Goal: Transaction & Acquisition: Obtain resource

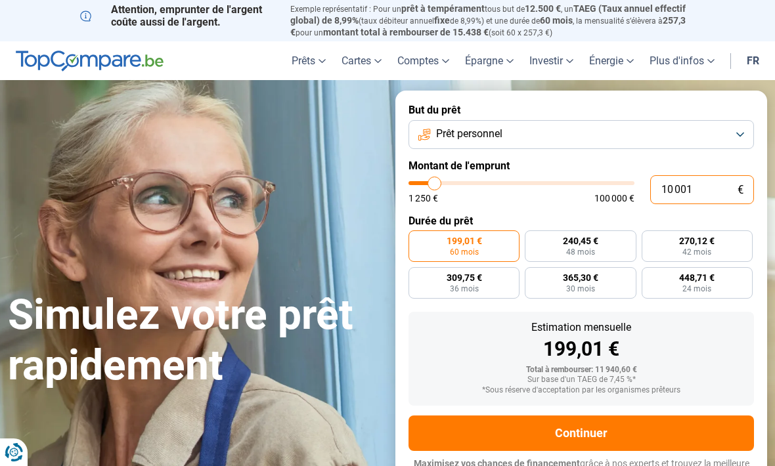
click at [689, 184] on input "10 001" at bounding box center [702, 189] width 104 height 29
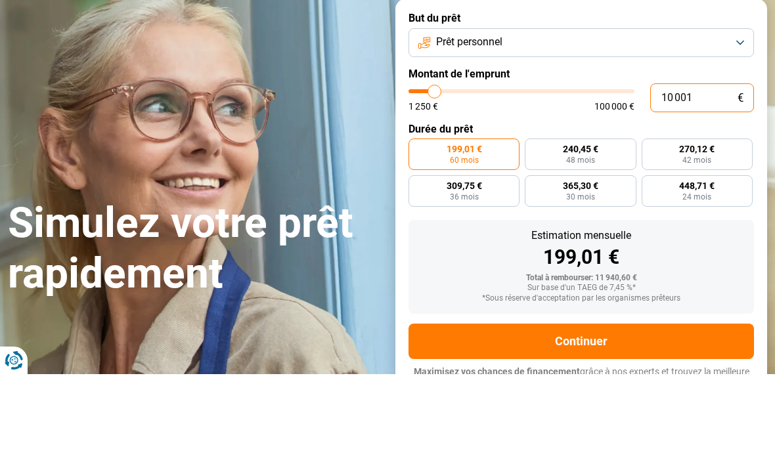
type input "1 000"
type input "1250"
type input "100"
type input "1250"
type input "10"
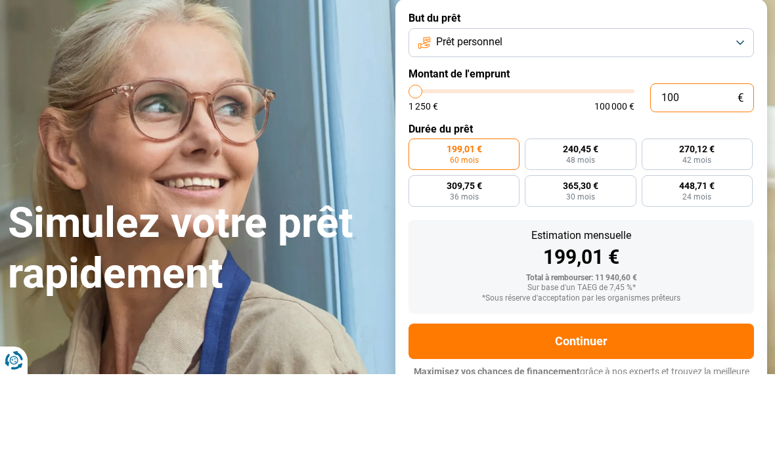
type input "1250"
type input "1"
type input "1250"
type input "0"
type input "1250"
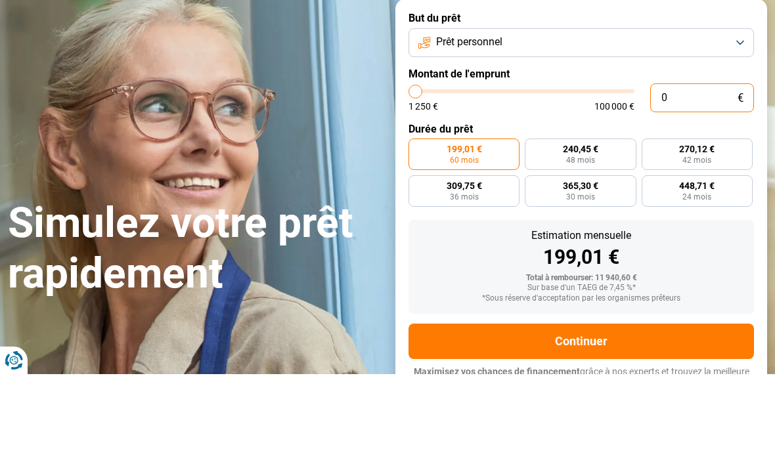
type input "1 250"
type input "1250"
radio input "true"
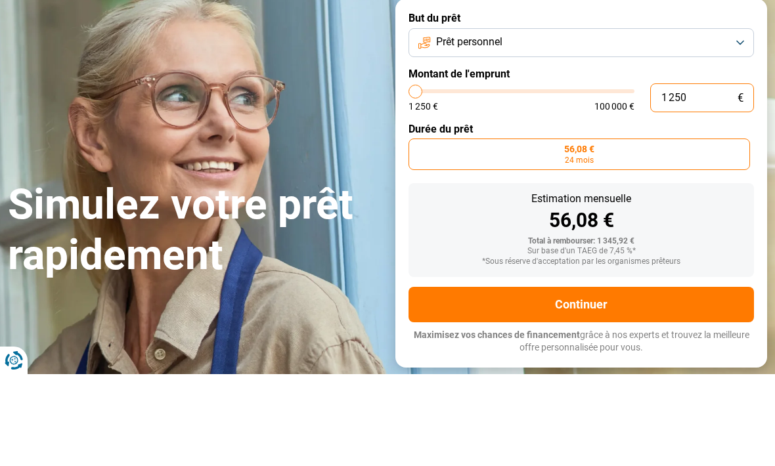
type input "12 503"
type input "12500"
type input "125 035"
type input "100000"
type input "100 000"
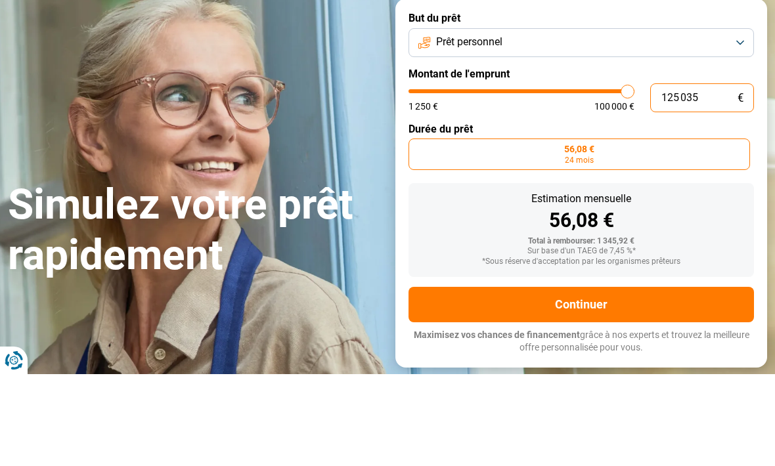
type input "100000"
radio input "false"
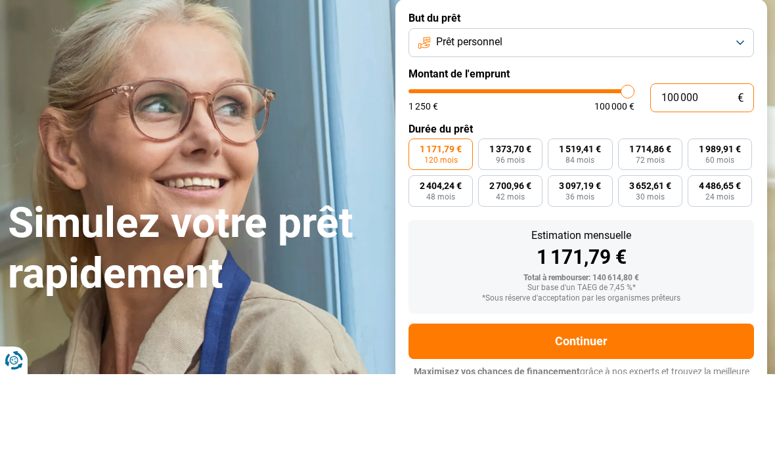
type input "10 000"
type input "10000"
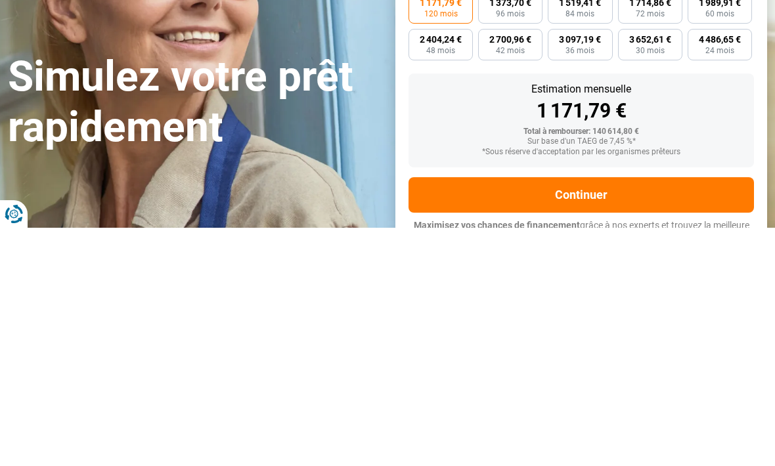
type input "1 000"
type input "1250"
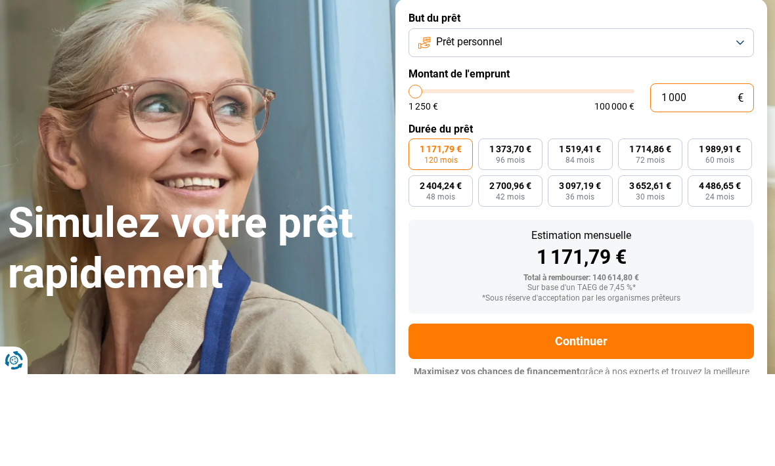
type input "1 250"
type input "1250"
radio input "true"
type input "6 500"
type input "6500"
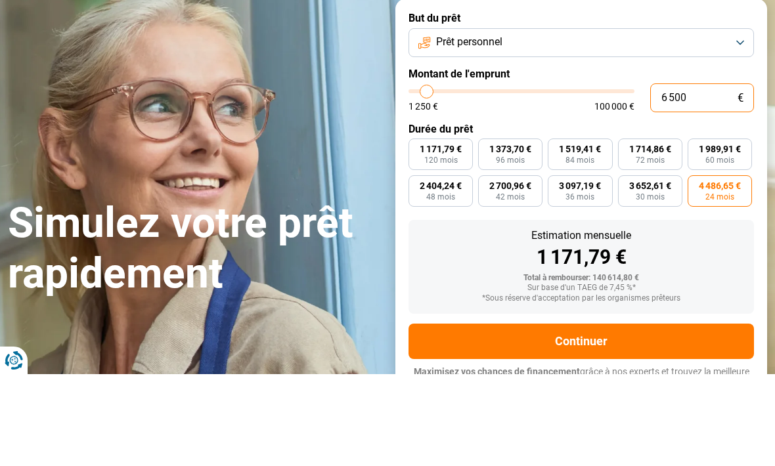
type input "7 750"
type input "7750"
type input "9 250"
type input "9250"
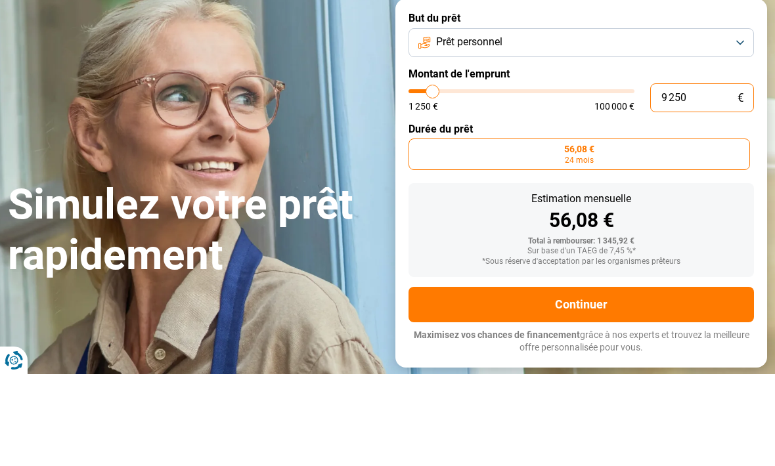
type input "10 750"
type input "10750"
type input "12 500"
type input "12500"
type input "14 250"
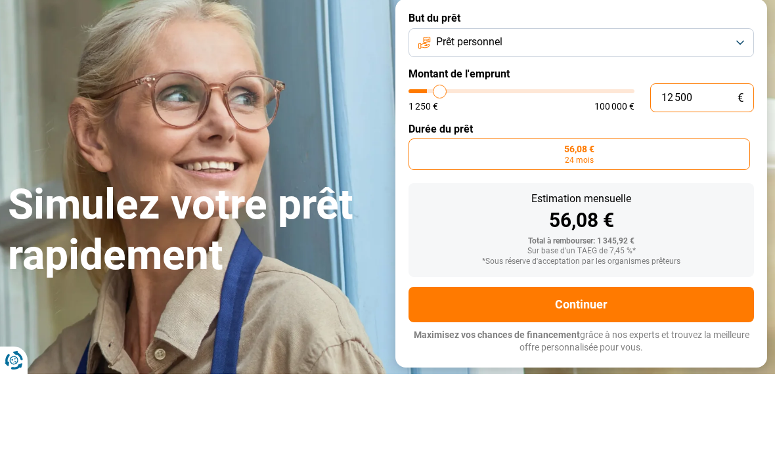
type input "14250"
type input "15 500"
type input "15500"
type input "16 750"
type input "16750"
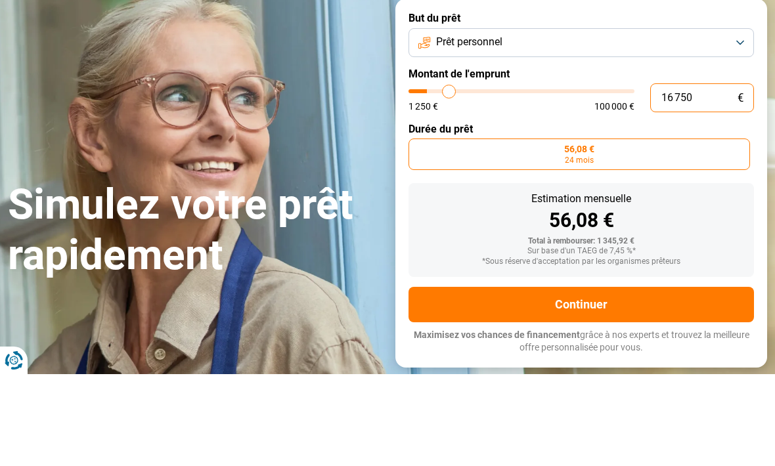
type input "17 500"
type input "17500"
type input "18 250"
type input "18250"
type input "18 500"
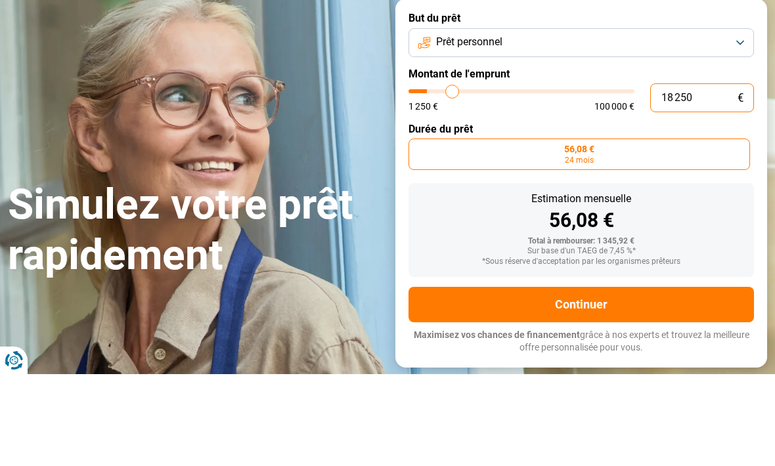
type input "18500"
type input "18 750"
type input "18750"
type input "19 000"
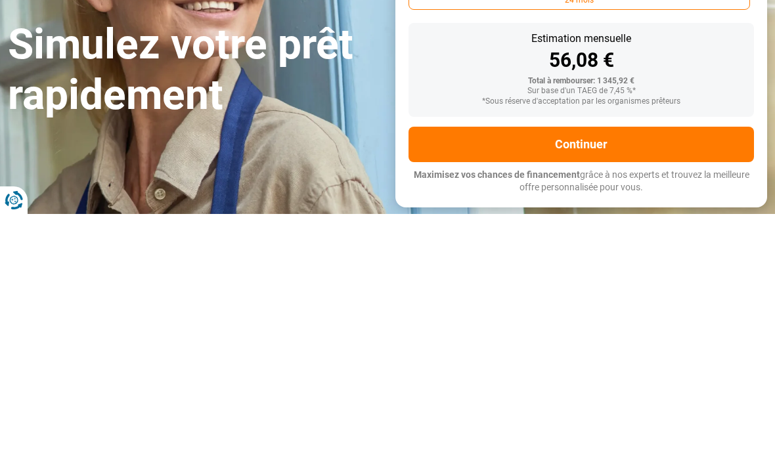
type input "19000"
radio input "false"
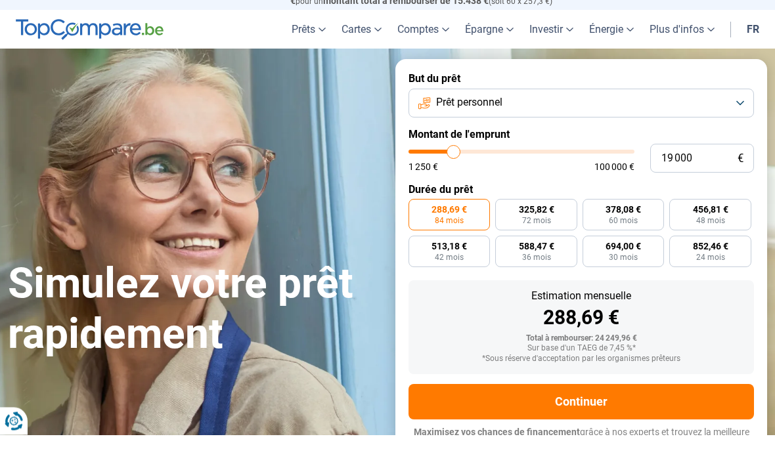
type input "15500"
click at [446, 181] on input "range" at bounding box center [521, 183] width 226 height 4
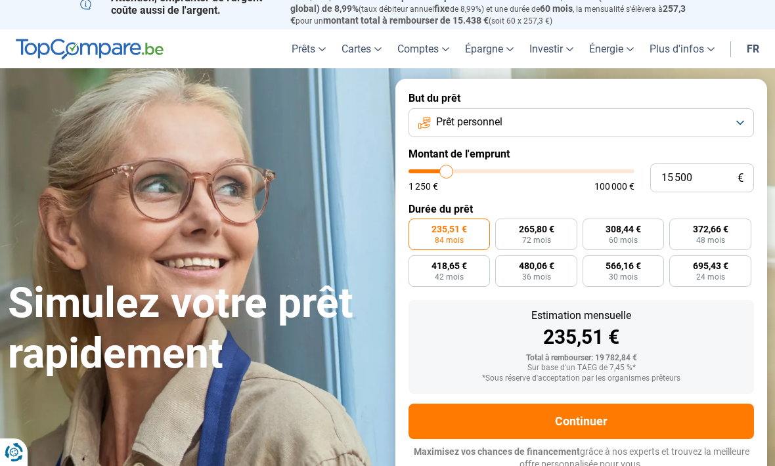
scroll to position [11, 0]
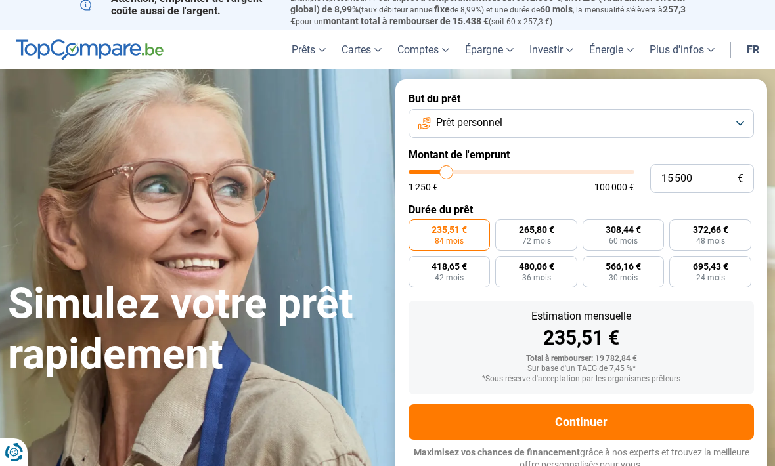
type input "12 250"
type input "12250"
type input "11 250"
type input "11250"
type input "10 250"
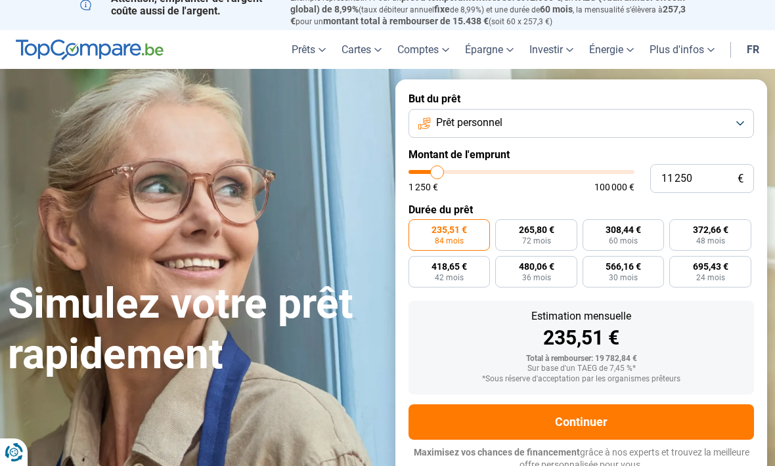
type input "10250"
type input "9 750"
type input "9750"
type input "9 000"
type input "9000"
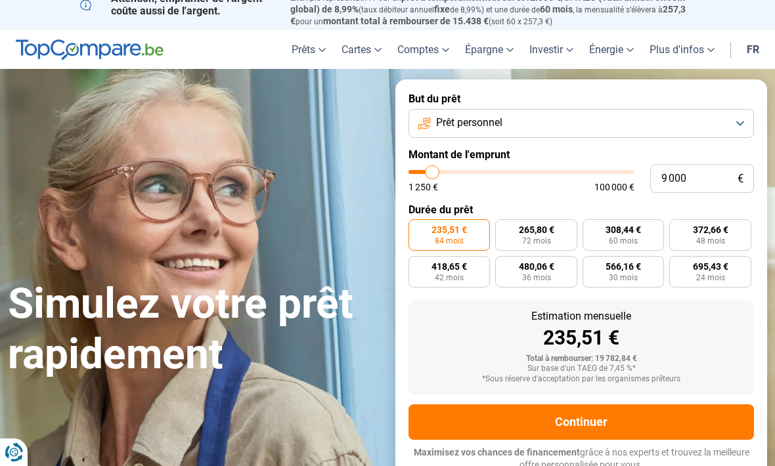
type input "8 500"
type input "8500"
type input "8 000"
type input "8000"
type input "7 500"
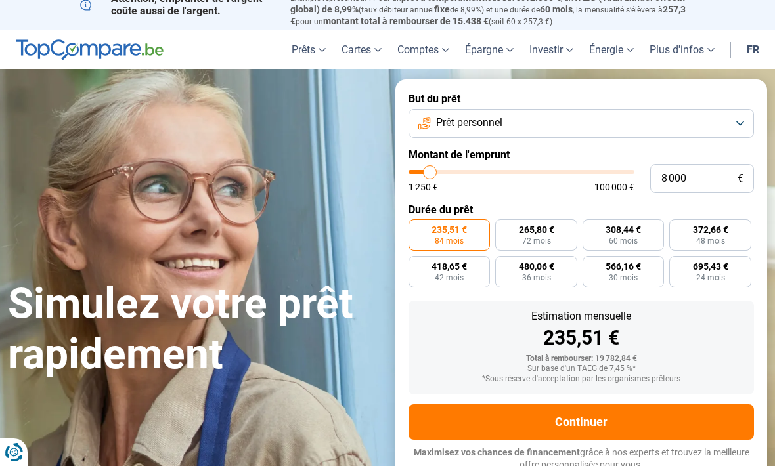
type input "7500"
type input "7 250"
type input "7250"
type input "7 000"
type input "7000"
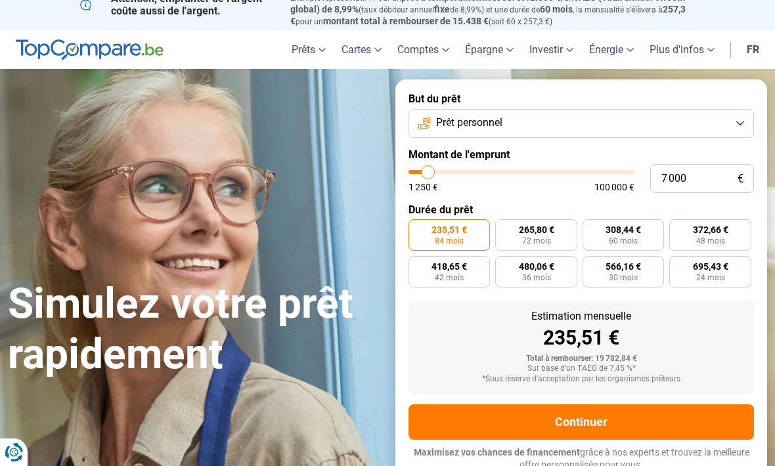
type input "6 750"
type input "6750"
type input "6 250"
type input "6250"
type input "6 000"
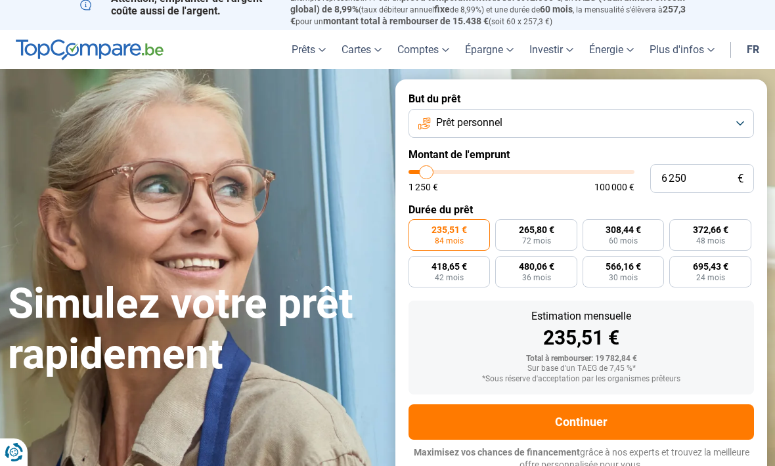
type input "6000"
type input "5 750"
type input "5750"
type input "5 500"
type input "5500"
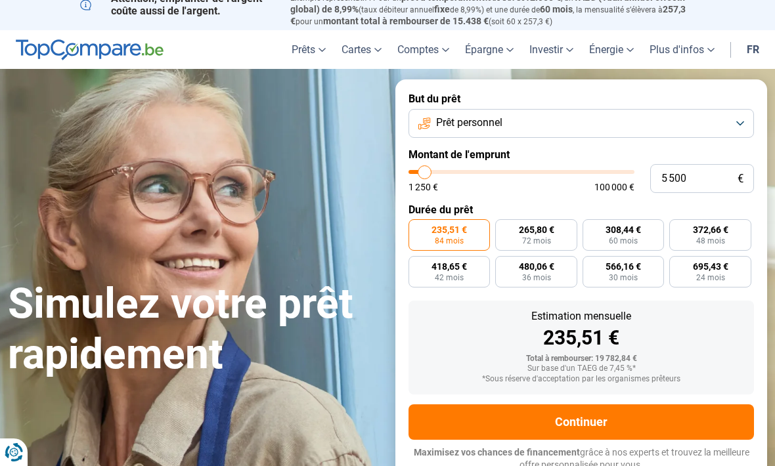
type input "5 000"
type input "5000"
type input "4 750"
type input "4750"
type input "4 500"
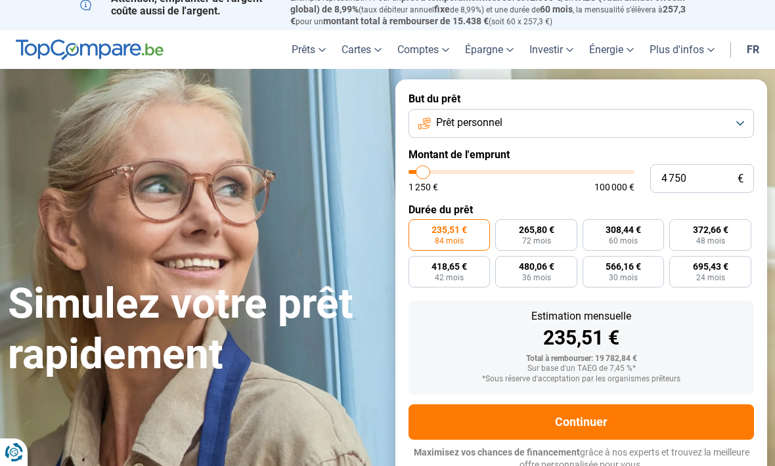
type input "4500"
type input "4 250"
type input "4250"
type input "4 000"
type input "4000"
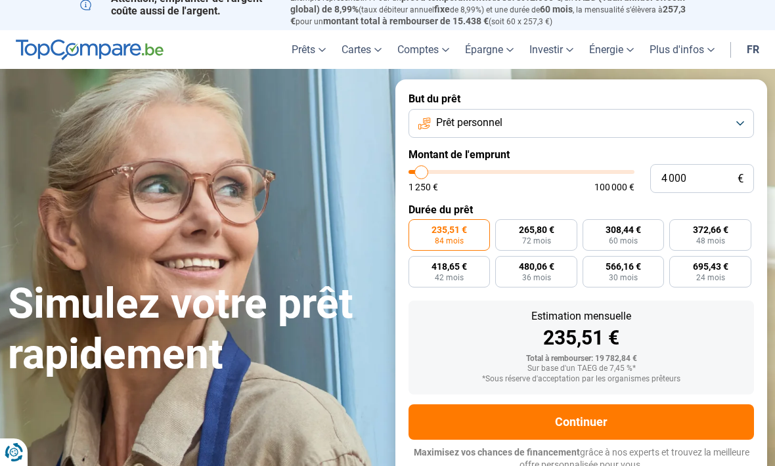
type input "3 500"
type input "3500"
type input "3 250"
type input "3250"
radio input "true"
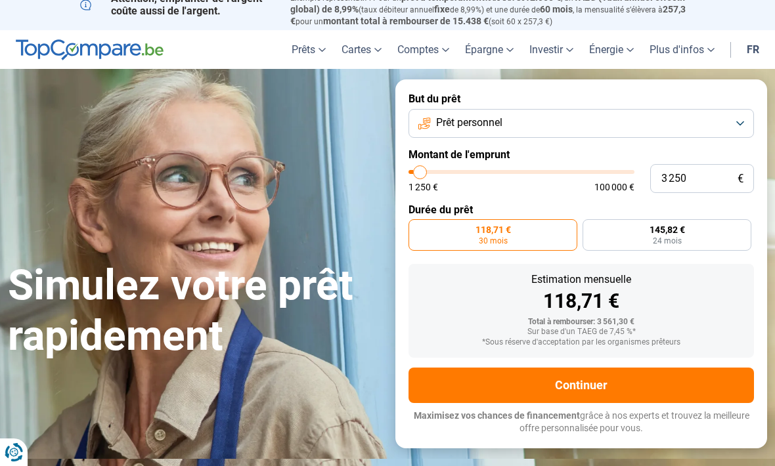
click at [640, 379] on button "Continuer" at bounding box center [580, 385] width 345 height 35
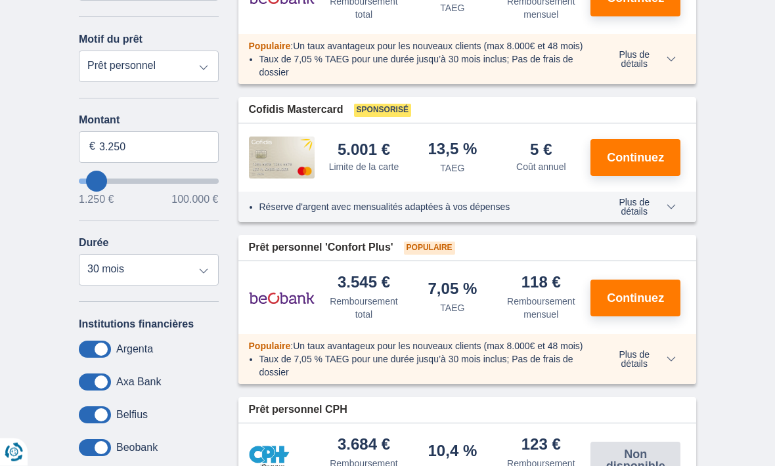
scroll to position [287, 0]
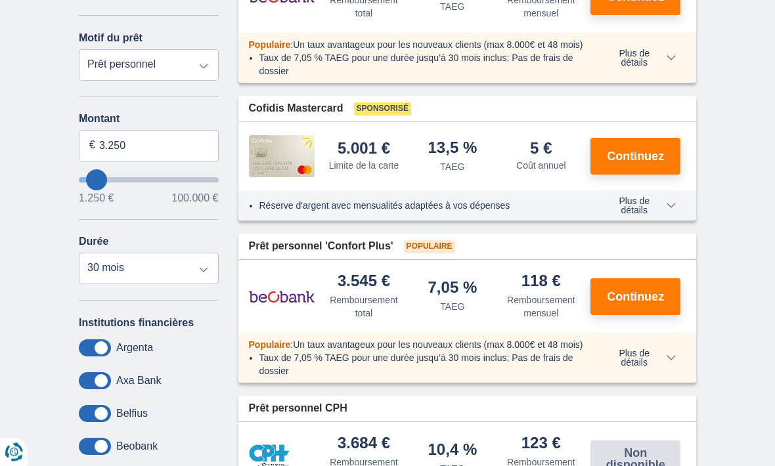
click at [658, 215] on span "Plus de détails" at bounding box center [640, 206] width 72 height 18
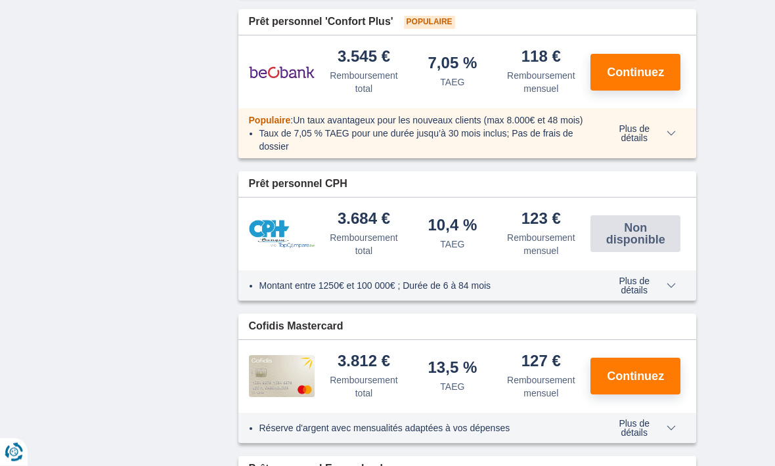
scroll to position [1734, 0]
click at [641, 370] on span "Continuez" at bounding box center [635, 376] width 57 height 12
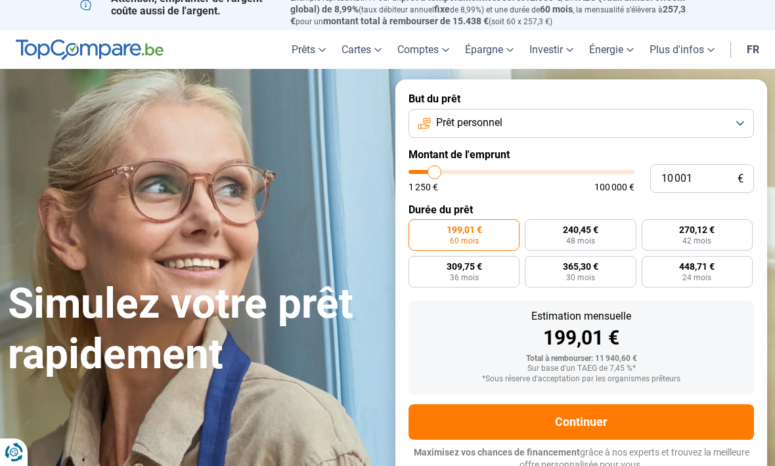
type input "13 500"
type input "13500"
type input "14 000"
type input "14000"
type input "14 250"
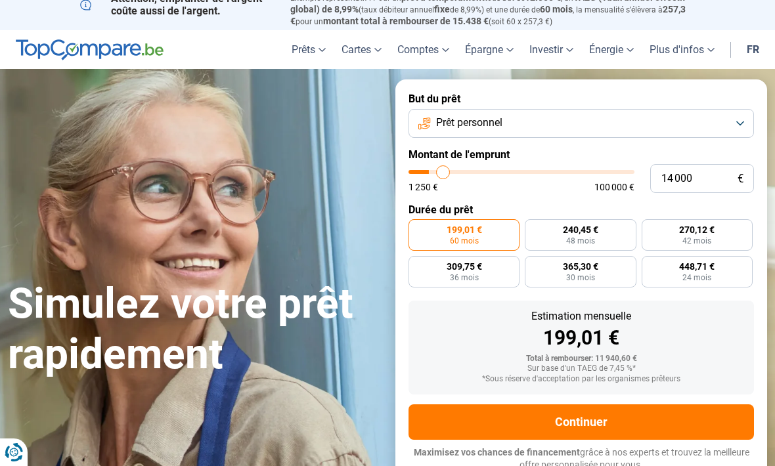
type input "14250"
type input "14 750"
type input "14750"
type input "15 000"
type input "15000"
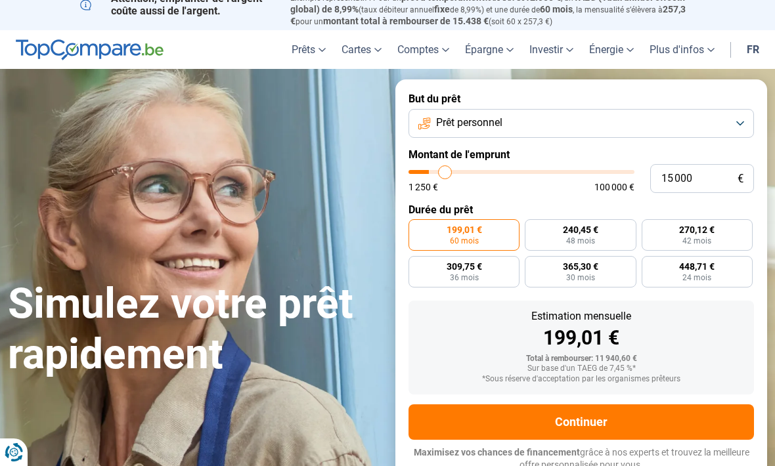
type input "15 250"
type input "15250"
type input "15 500"
type input "15500"
type input "16 000"
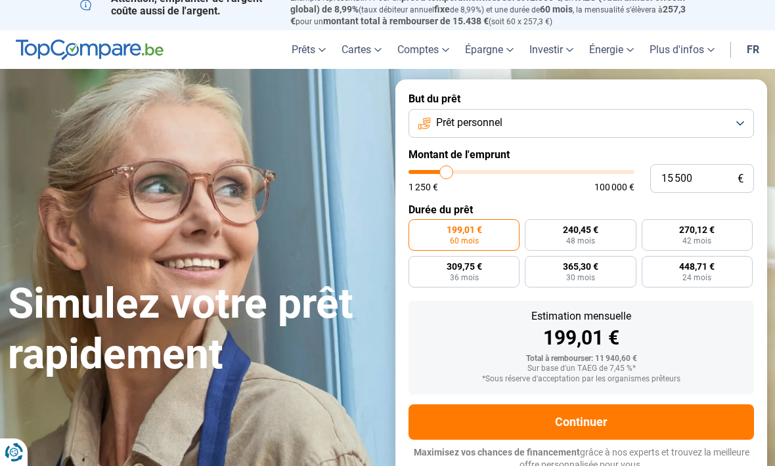
type input "16000"
type input "16 250"
type input "16250"
type input "16 500"
type input "16500"
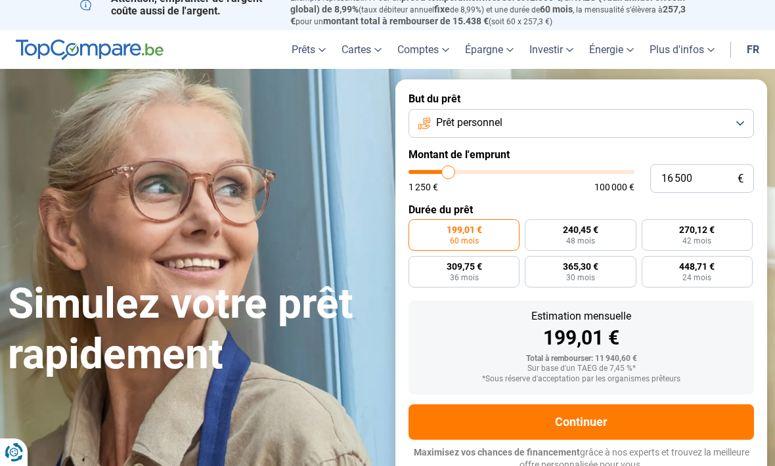
type input "16 750"
type input "16750"
type input "17 000"
type input "17000"
type input "16 750"
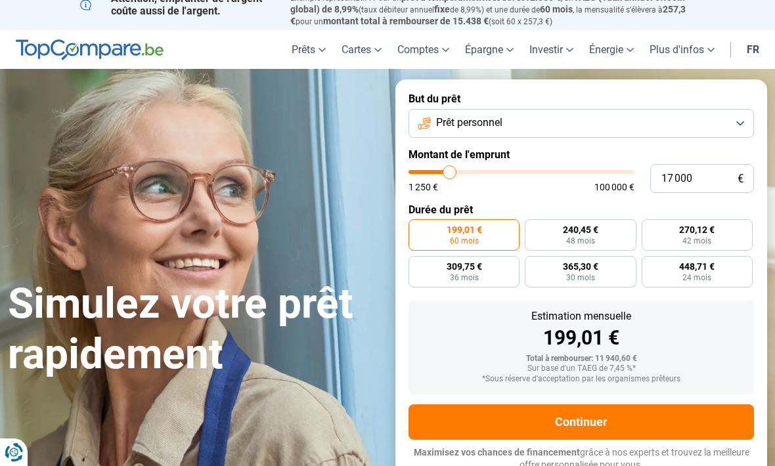
type input "16750"
type input "16 500"
type input "16500"
type input "16 250"
type input "16250"
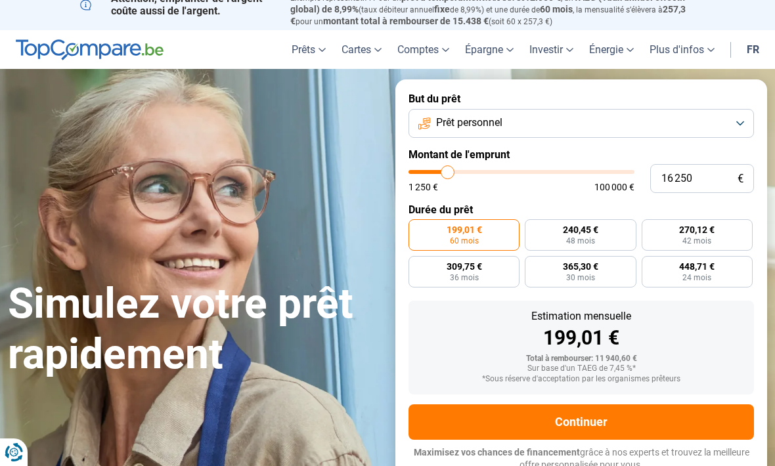
type input "16 000"
type input "16000"
type input "15 500"
type input "15500"
type input "15 250"
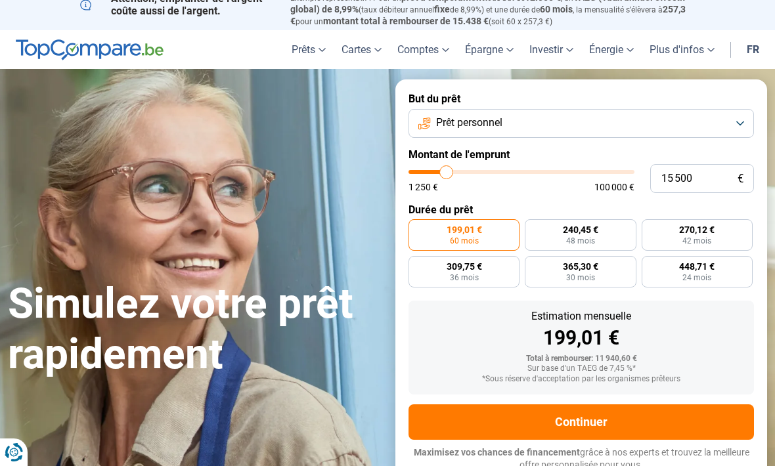
type input "15250"
type input "15 000"
type input "15000"
type input "14 750"
type input "14750"
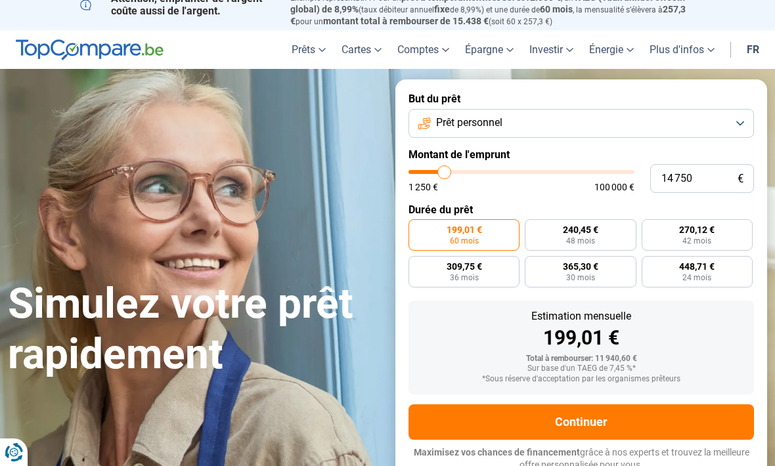
type input "14 250"
type input "14250"
type input "14 000"
type input "14000"
type input "13 750"
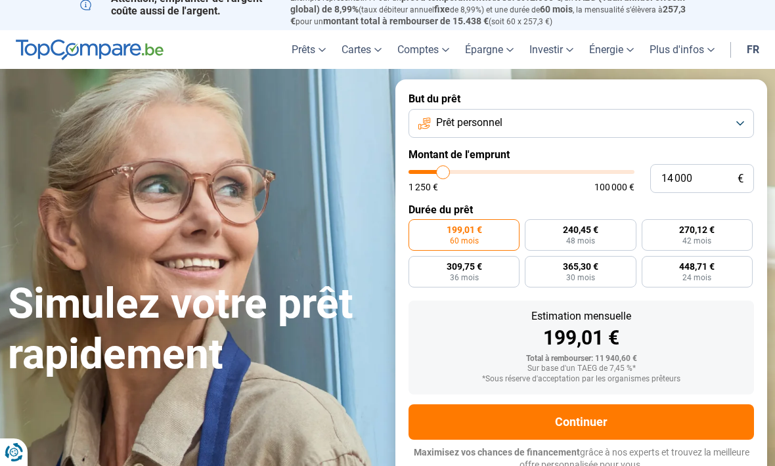
type input "13750"
type input "13 500"
type input "13500"
type input "13 000"
type input "13000"
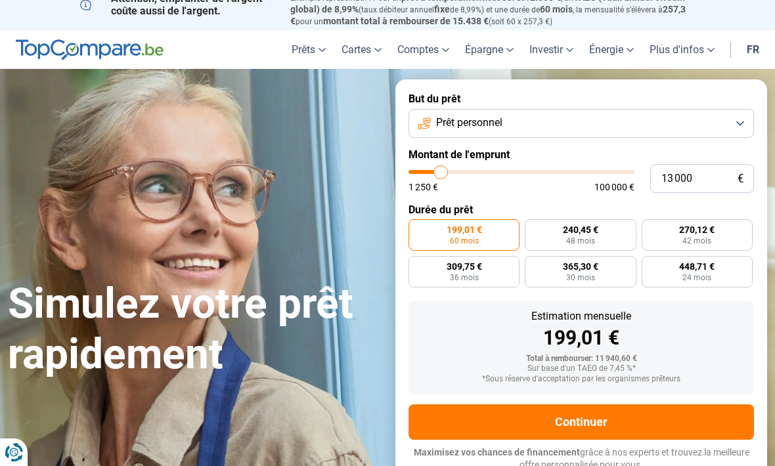
type input "12 750"
type input "12750"
type input "12 500"
type input "12500"
type input "12 250"
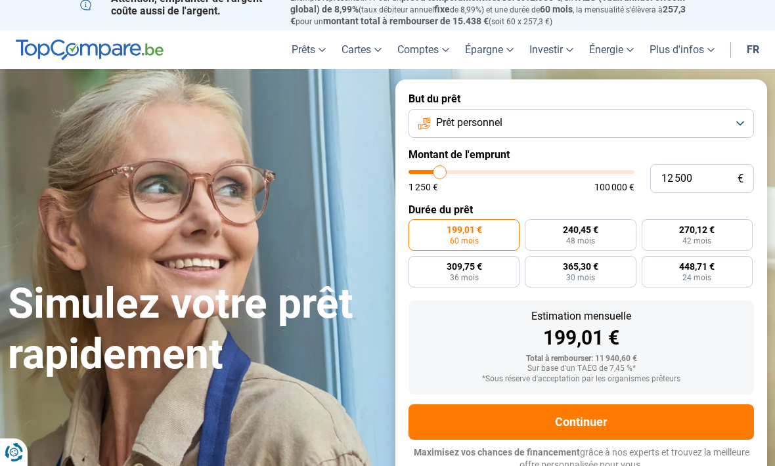
type input "12250"
type input "12 000"
type input "12000"
type input "11 500"
type input "11500"
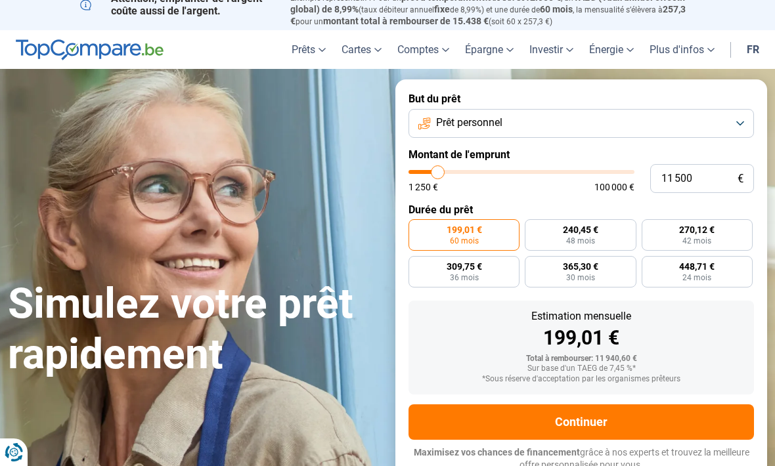
type input "11 250"
type input "11250"
type input "11 000"
type input "11000"
type input "10 750"
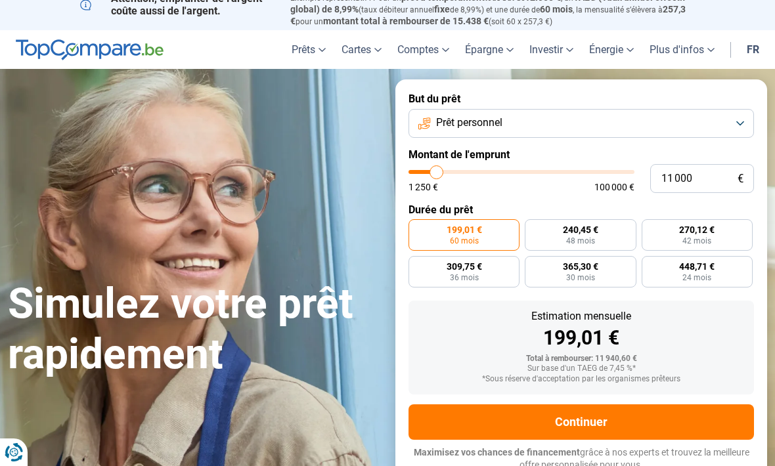
type input "10750"
type input "10 250"
type input "10250"
type input "10 000"
type input "10000"
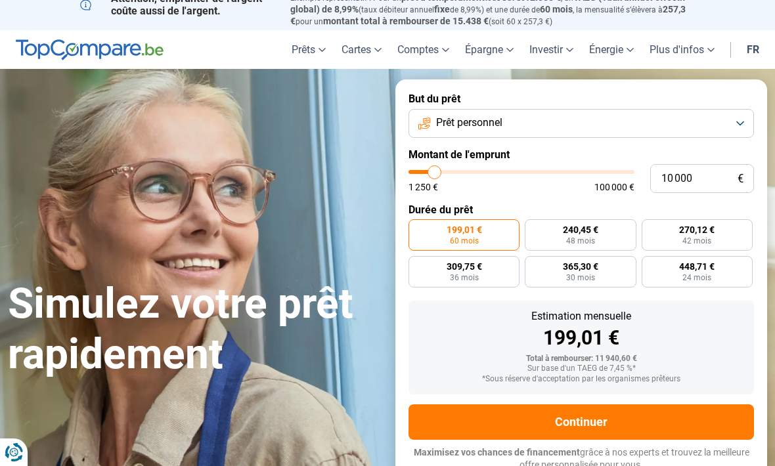
type input "9 750"
type input "9750"
type input "9 500"
type input "9500"
type input "9 000"
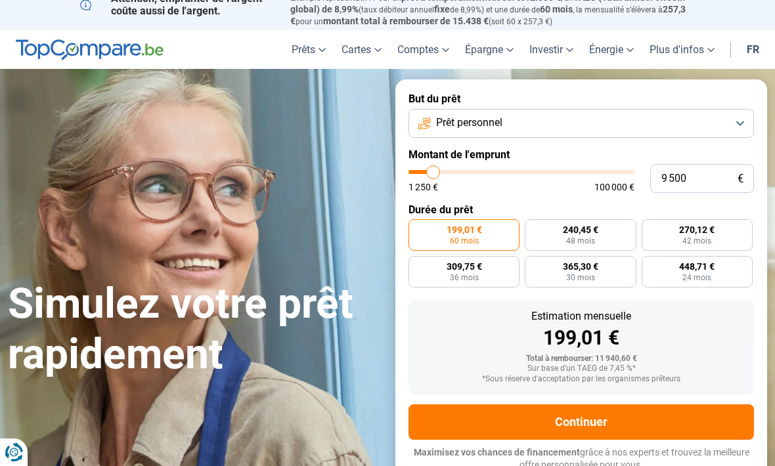
type input "9000"
type input "8 750"
type input "8750"
type input "8 500"
type input "8500"
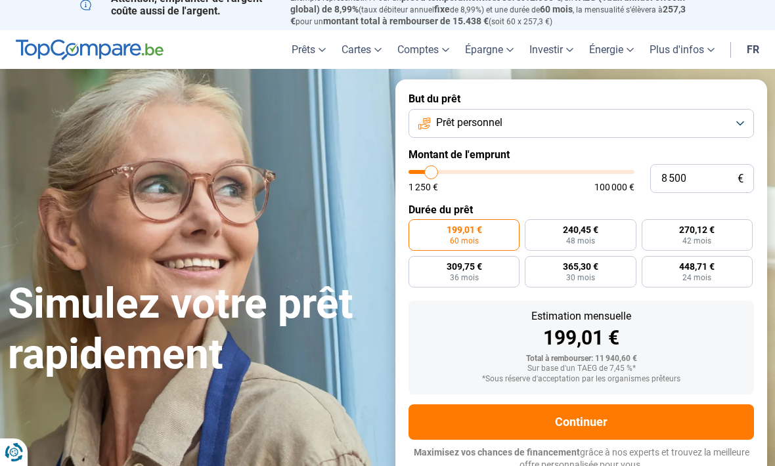
type input "8 250"
type input "8250"
type input "8 000"
type input "8000"
type input "7 500"
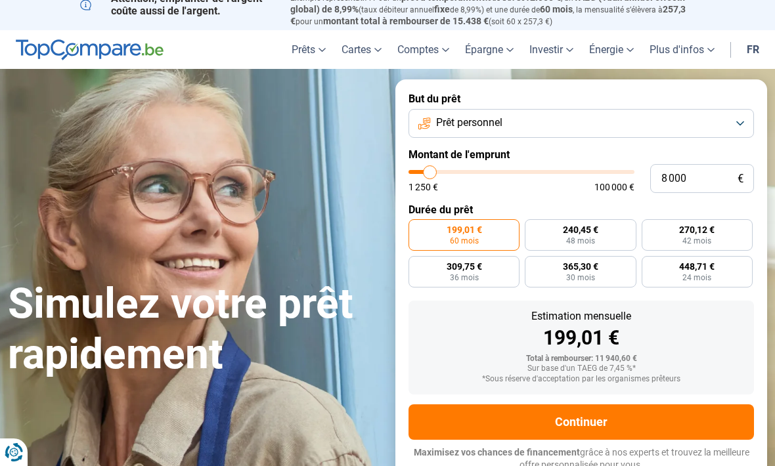
type input "7500"
type input "7 250"
type input "7250"
type input "7 000"
type input "7000"
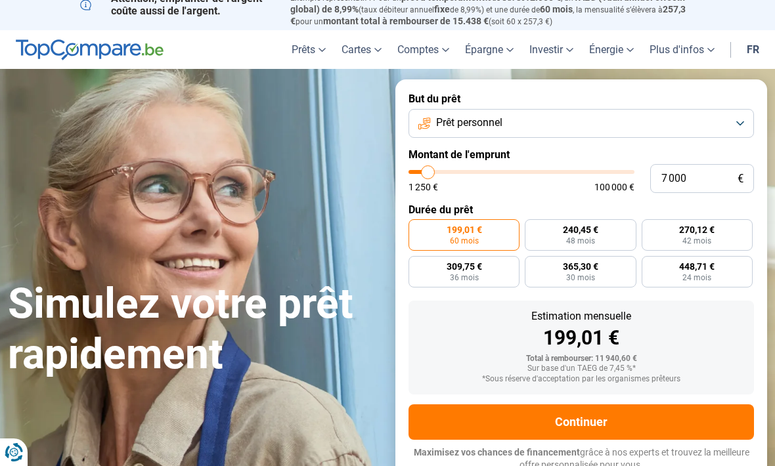
type input "6 750"
type input "6750"
type input "6 250"
type input "6250"
type input "6 000"
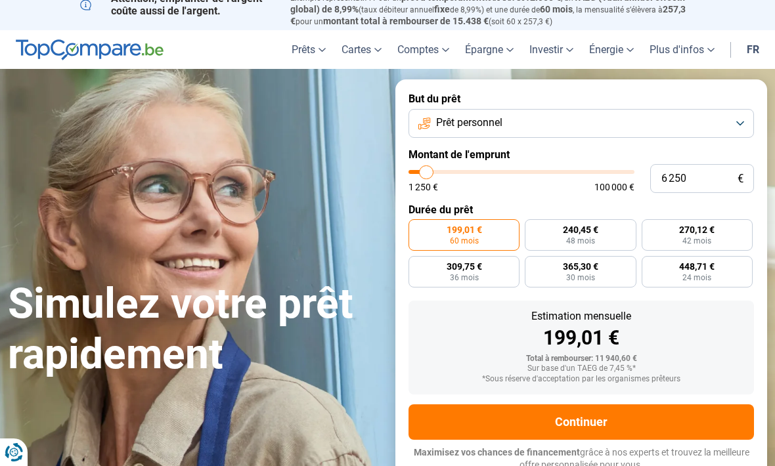
type input "6000"
type input "5 750"
type input "5750"
type input "5 500"
type input "5500"
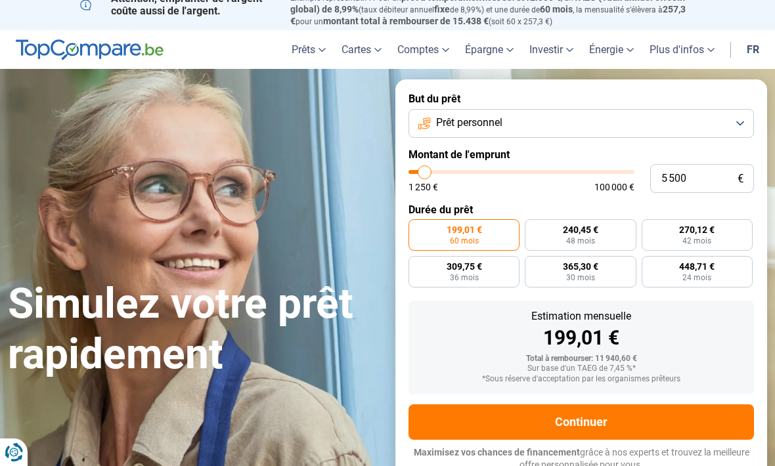
type input "5 000"
type input "5000"
type input "4 750"
type input "4750"
type input "4 500"
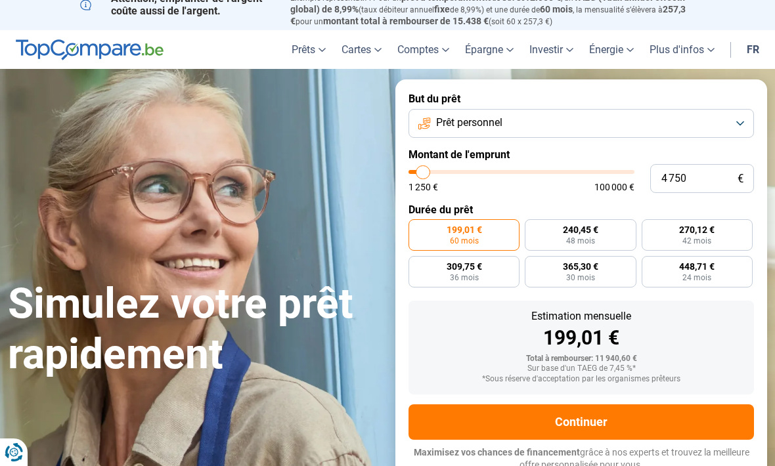
type input "4500"
type input "4 250"
type input "4250"
type input "4 000"
type input "4000"
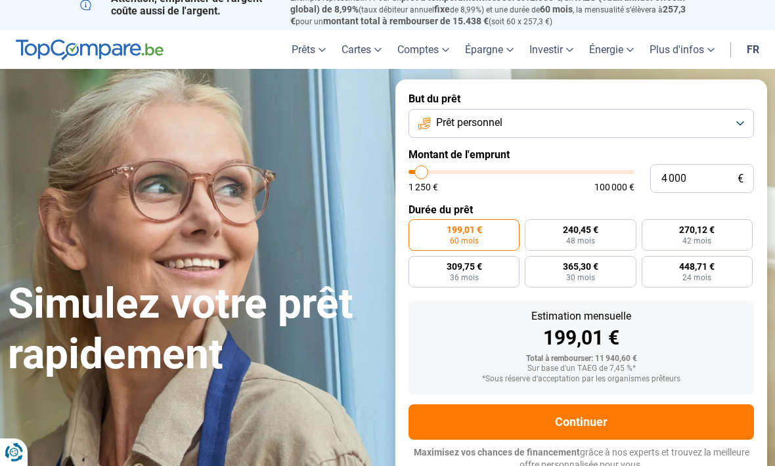
type input "3 500"
type input "3500"
type input "3 250"
type input "3250"
type input "3 000"
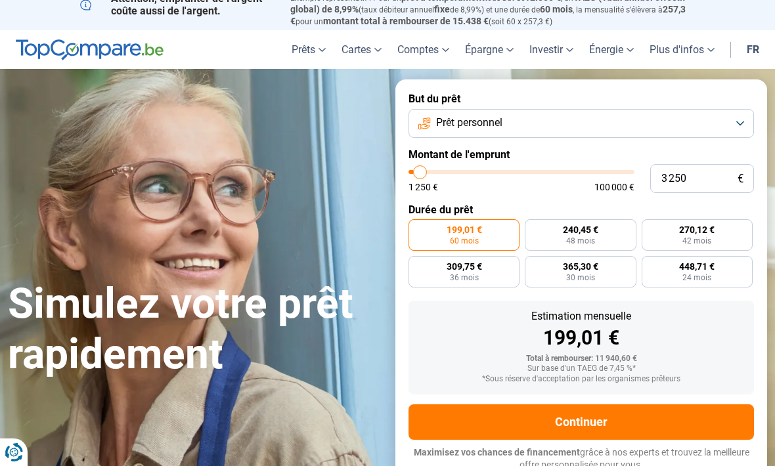
type input "3000"
type input "3 250"
type input "3250"
type input "3 500"
type input "3500"
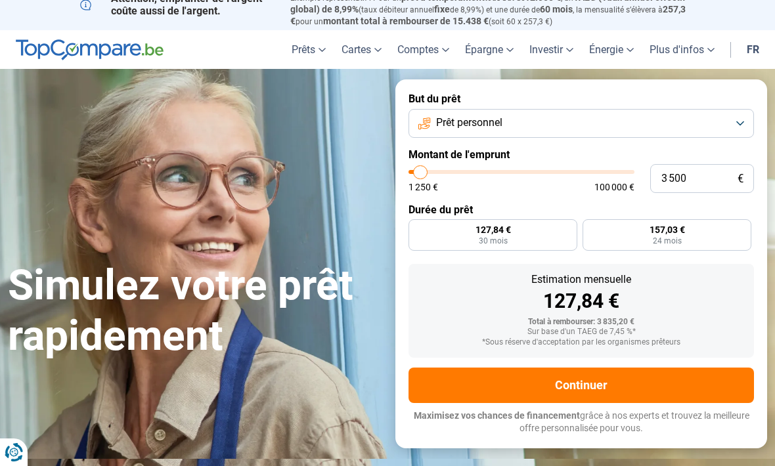
radio input "true"
click at [641, 381] on button "Continuer" at bounding box center [580, 385] width 345 height 35
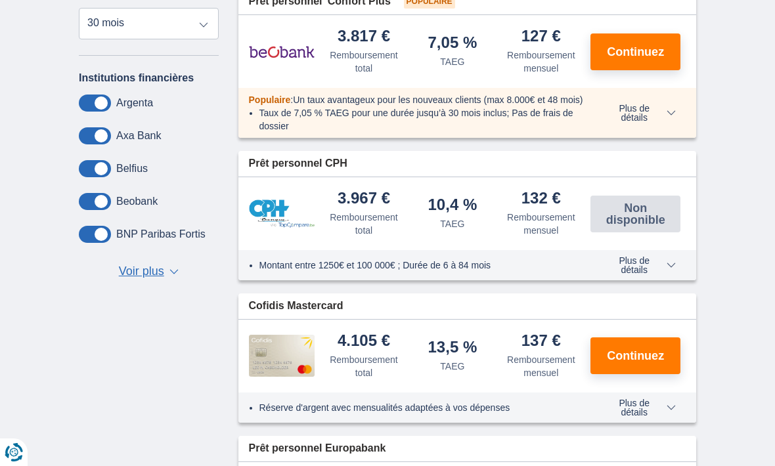
scroll to position [532, 0]
click at [121, 281] on span "Voir plus" at bounding box center [141, 272] width 45 height 17
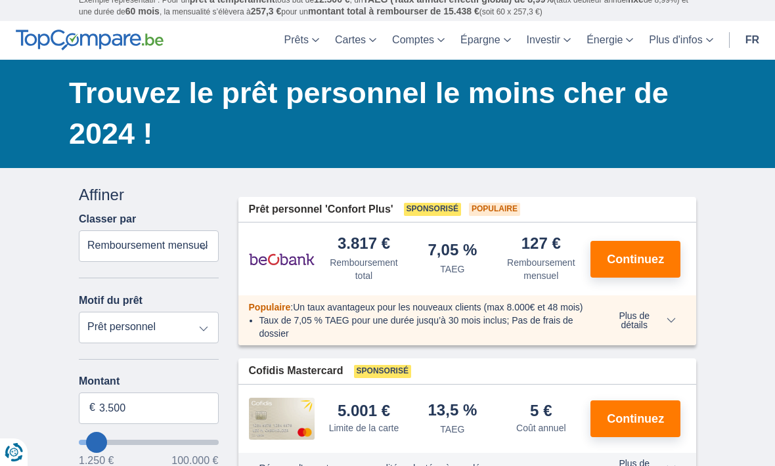
scroll to position [0, 0]
